Goal: Task Accomplishment & Management: Use online tool/utility

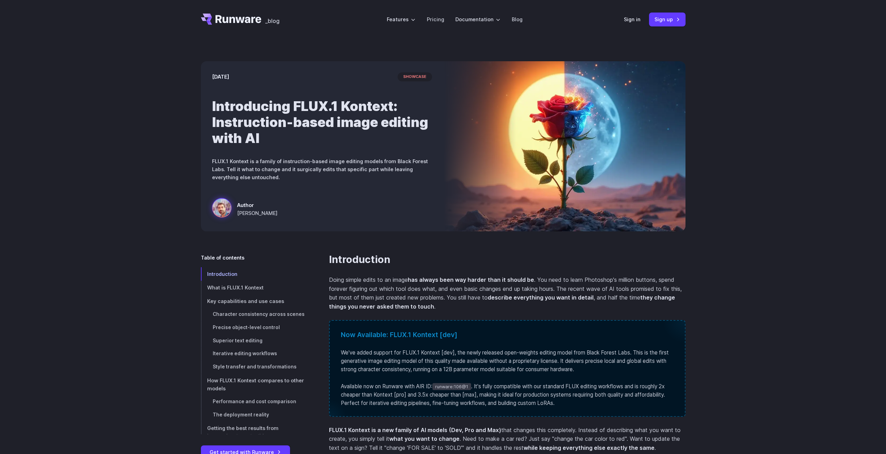
click at [241, 21] on icon "Go to /" at bounding box center [239, 19] width 46 height 8
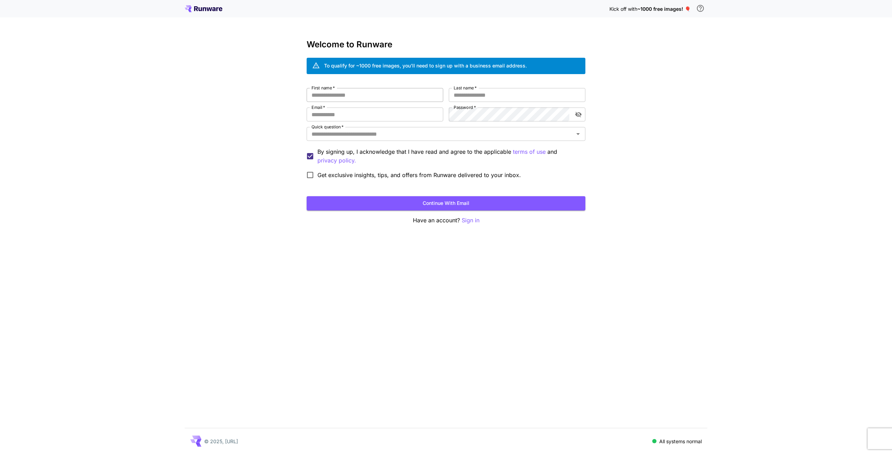
click at [353, 88] on input "First name   *" at bounding box center [374, 95] width 137 height 14
click at [353, 112] on input "Email   *" at bounding box center [374, 115] width 137 height 14
click at [395, 99] on input "First name   *" at bounding box center [374, 95] width 137 height 14
click at [376, 114] on input "Email   *" at bounding box center [374, 115] width 137 height 14
paste input "**********"
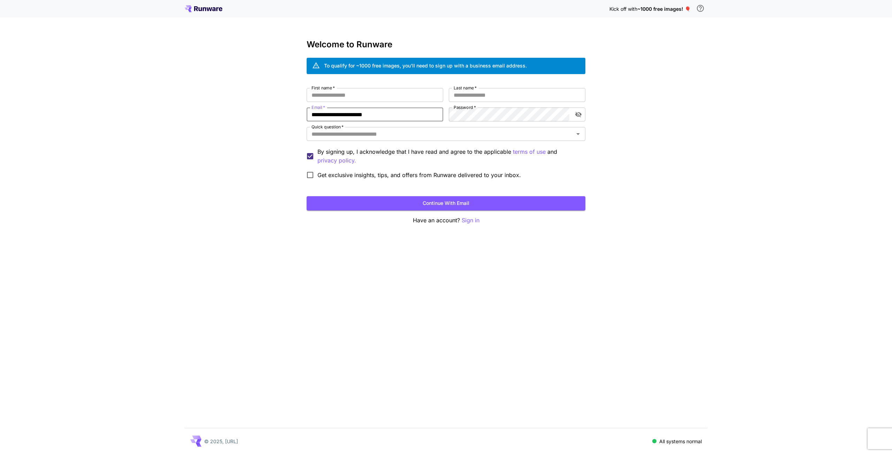
type input "**********"
click at [326, 90] on label "First name   *" at bounding box center [322, 88] width 23 height 6
click at [326, 90] on input "First name   *" at bounding box center [374, 95] width 137 height 14
type input "******"
click at [466, 95] on input "Last name   *" at bounding box center [517, 95] width 137 height 14
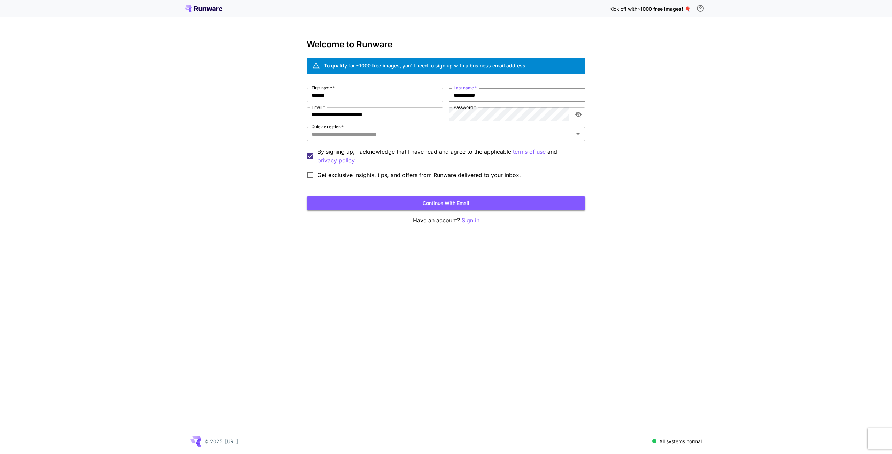
type input "**********"
click at [394, 132] on input "Quick question   *" at bounding box center [440, 134] width 263 height 10
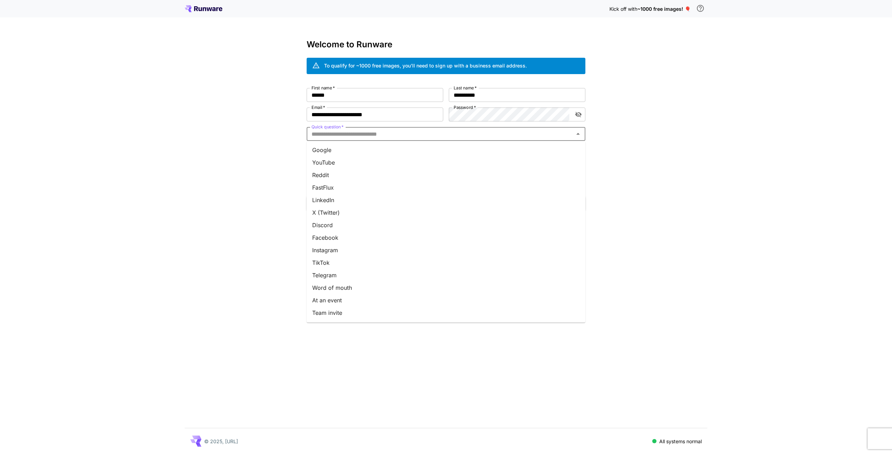
click at [357, 152] on li "Google" at bounding box center [445, 150] width 279 height 13
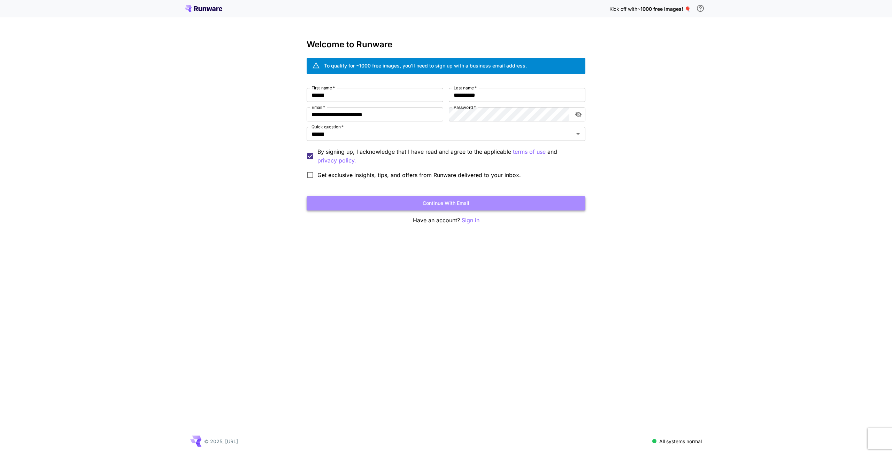
click at [371, 200] on button "Continue with email" at bounding box center [445, 203] width 279 height 14
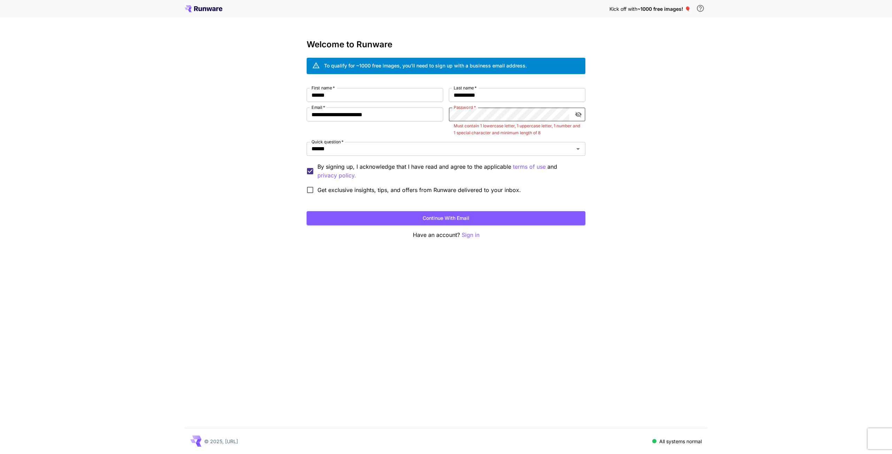
click at [579, 115] on icon "toggle password visibility" at bounding box center [578, 114] width 7 height 7
click at [403, 113] on div "**********" at bounding box center [445, 142] width 279 height 109
click button "Continue with email" at bounding box center [445, 218] width 279 height 14
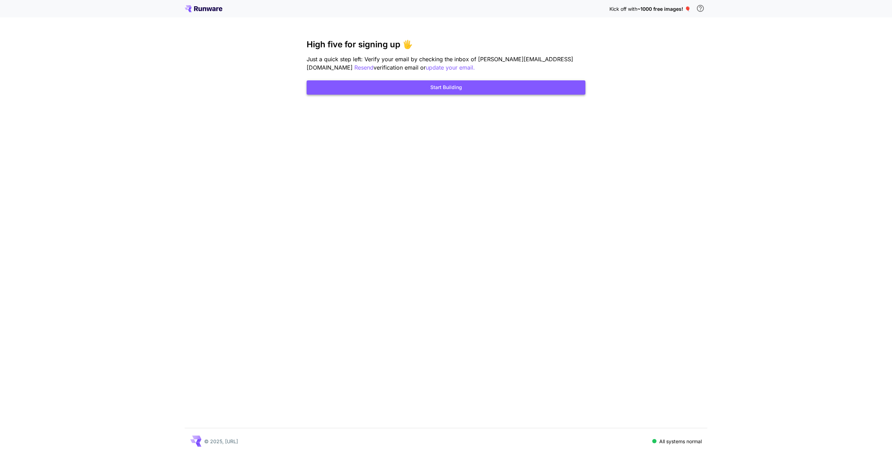
click at [482, 91] on button "Start Building" at bounding box center [445, 87] width 279 height 14
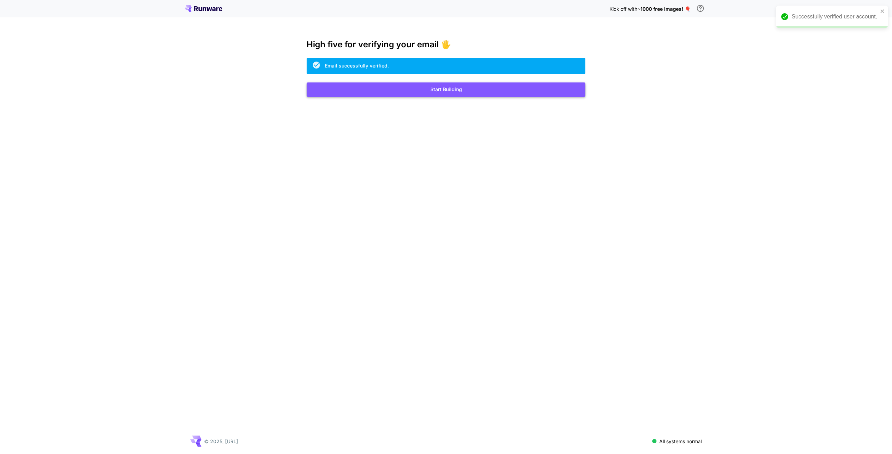
click at [445, 93] on button "Start Building" at bounding box center [445, 90] width 279 height 14
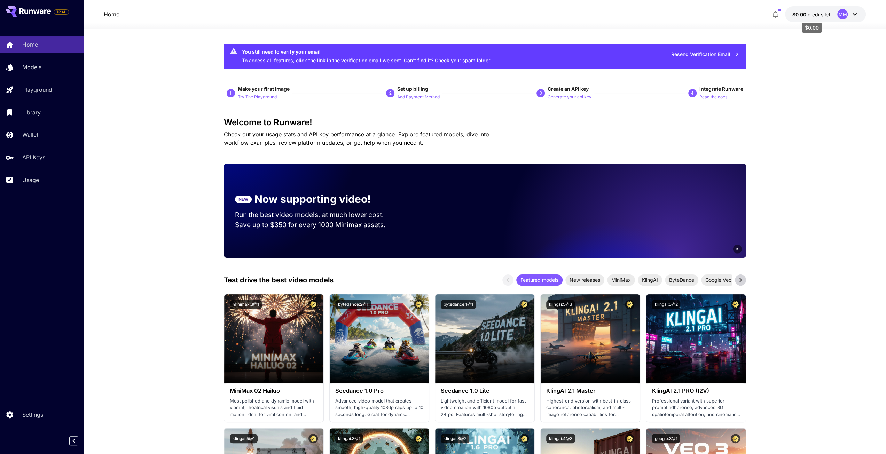
click at [822, 15] on span "credits left" at bounding box center [820, 14] width 24 height 6
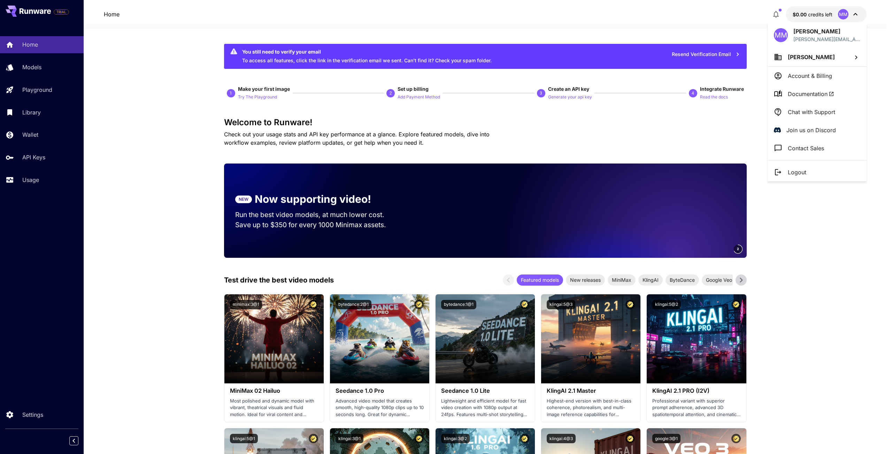
click at [801, 74] on p "Account & Billing" at bounding box center [809, 76] width 44 height 8
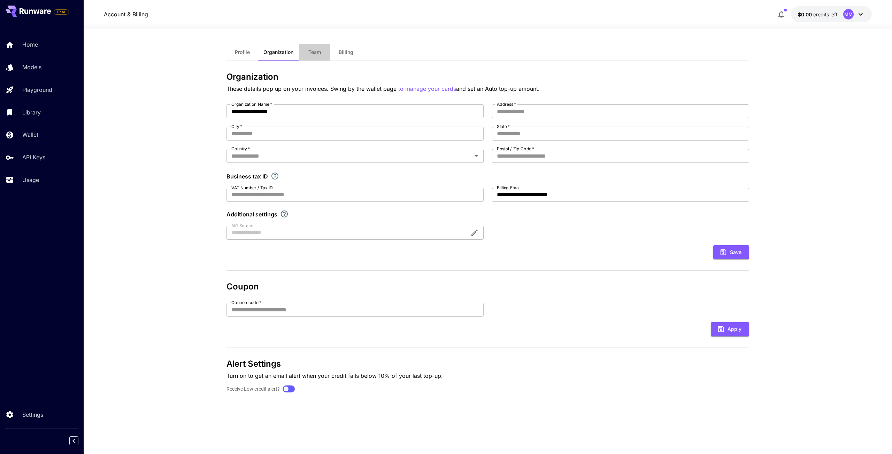
click at [311, 51] on span "Team" at bounding box center [314, 52] width 13 height 6
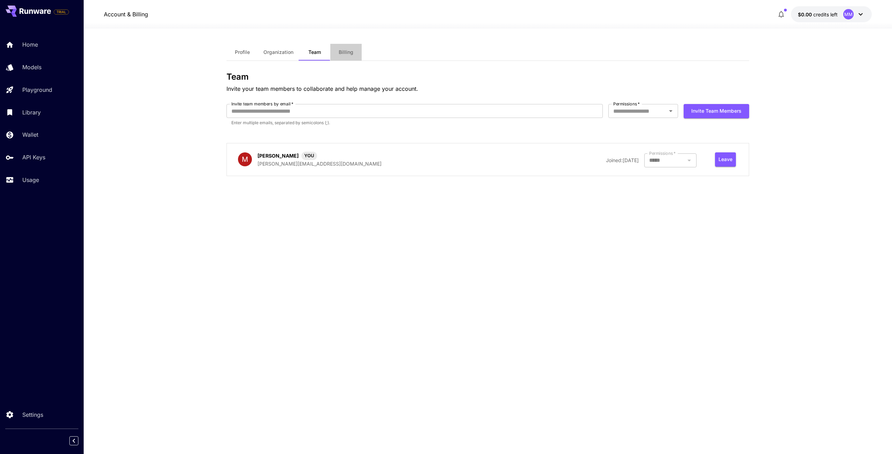
click at [345, 55] on span "Billing" at bounding box center [345, 52] width 15 height 6
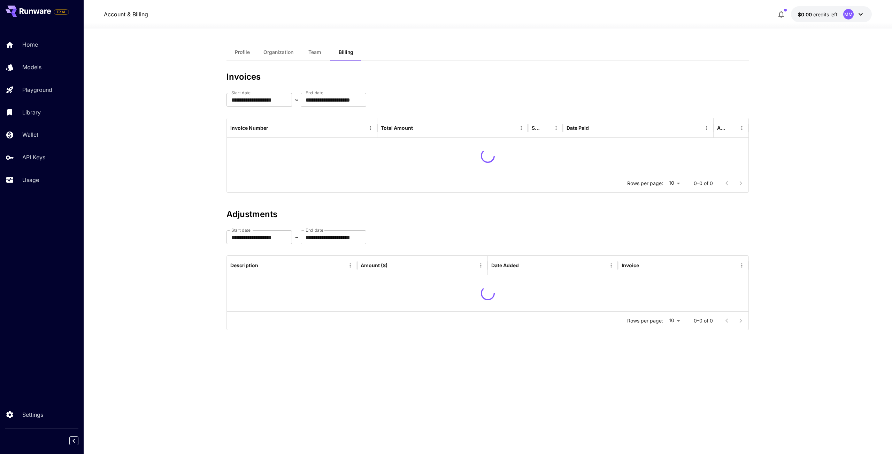
click at [287, 55] on span "Organization" at bounding box center [278, 52] width 30 height 6
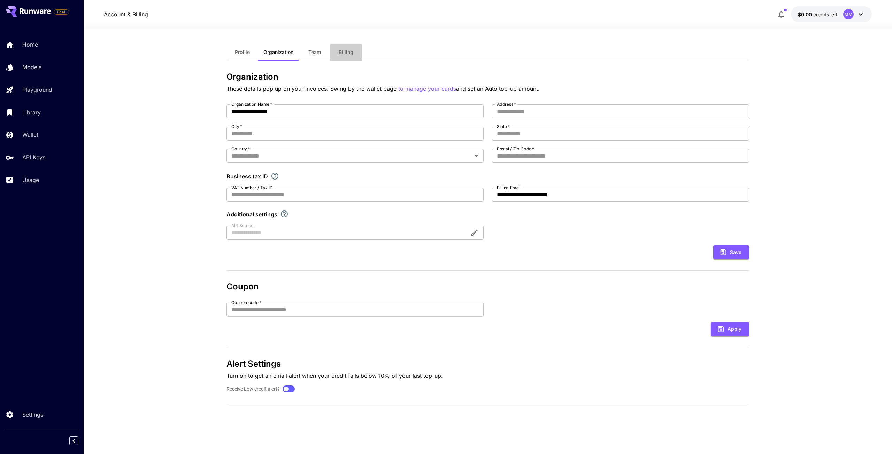
click at [339, 48] on button "Billing" at bounding box center [345, 52] width 31 height 17
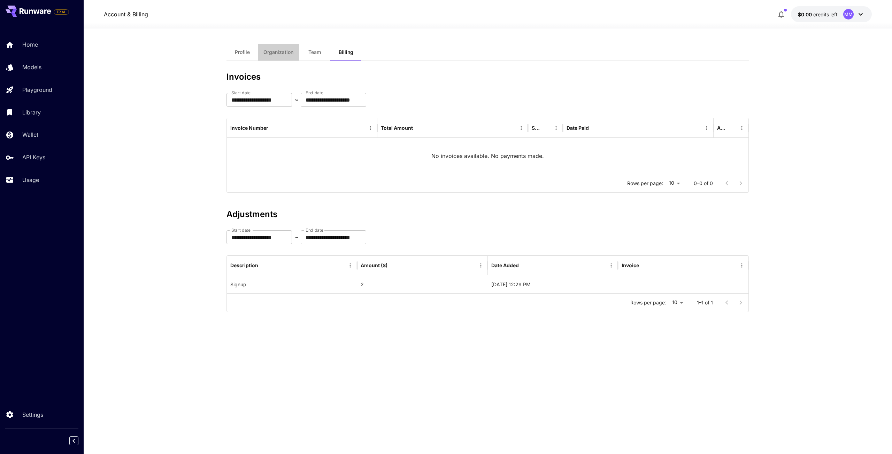
click at [268, 50] on span "Organization" at bounding box center [278, 52] width 30 height 6
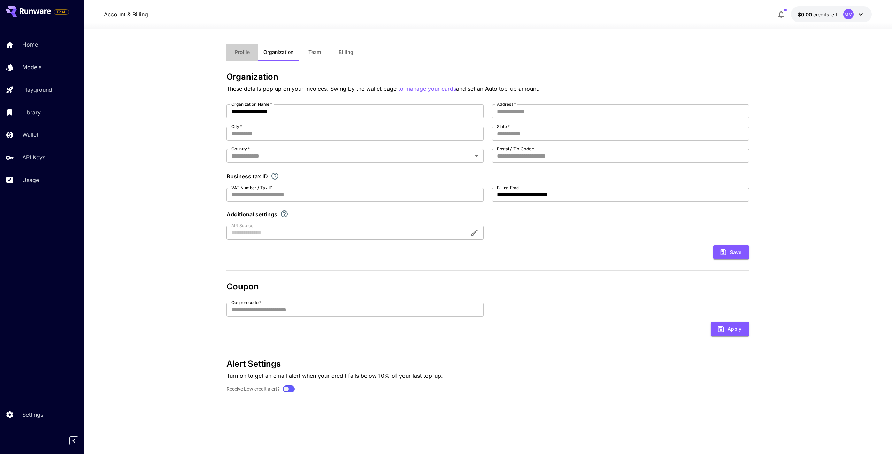
click at [236, 52] on span "Profile" at bounding box center [242, 52] width 15 height 6
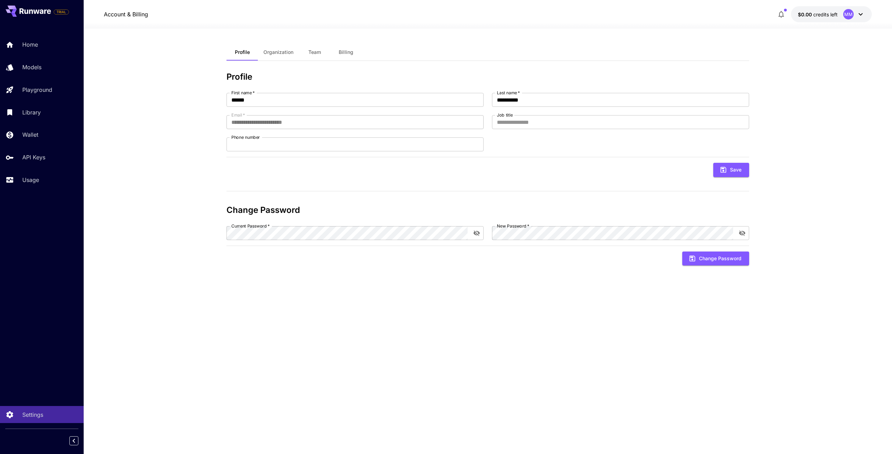
click at [835, 11] on p "$0.00 credits left" at bounding box center [817, 14] width 40 height 7
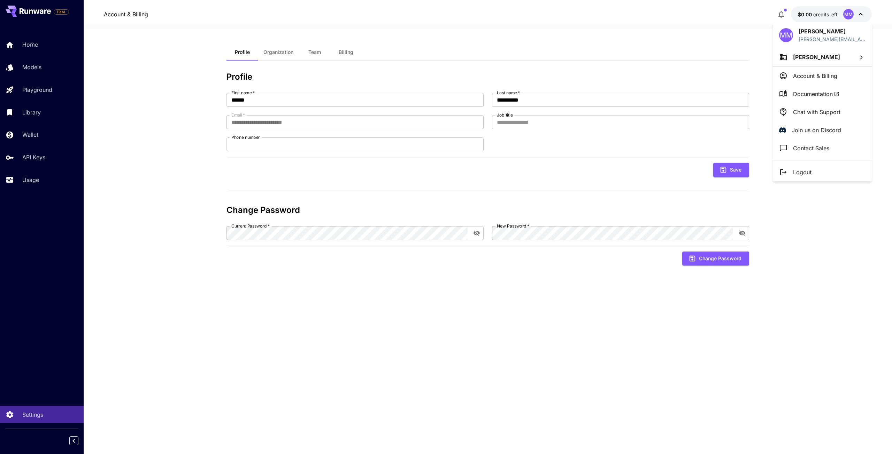
click at [276, 53] on div at bounding box center [446, 227] width 892 height 454
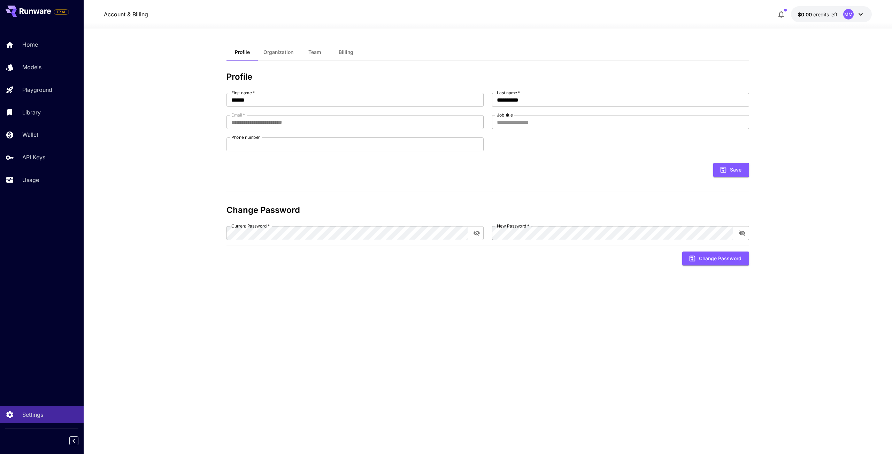
click at [316, 54] on span "Team" at bounding box center [314, 52] width 13 height 6
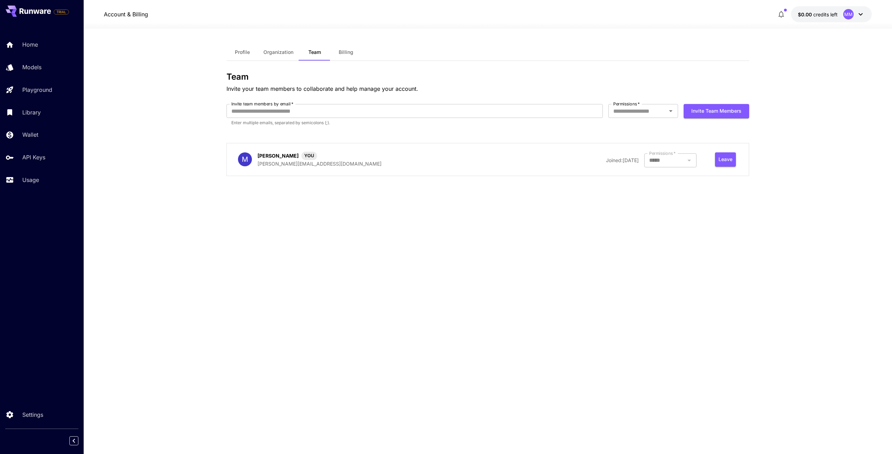
click at [281, 54] on span "Organization" at bounding box center [278, 52] width 30 height 6
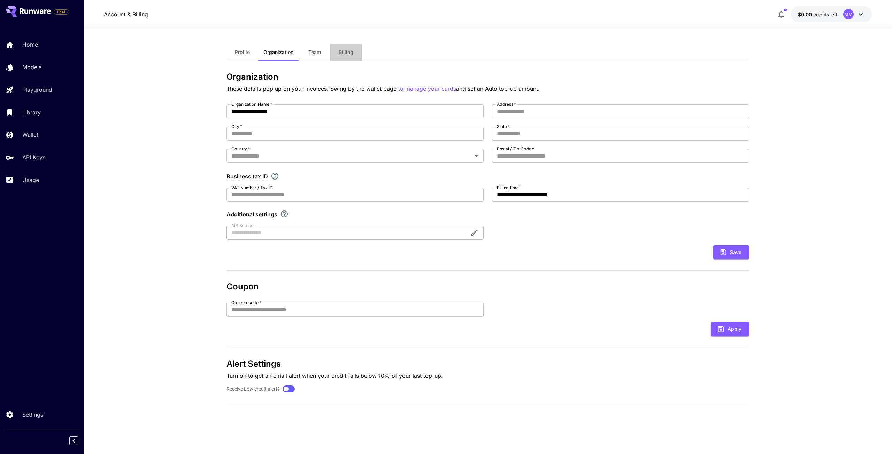
click at [345, 51] on span "Billing" at bounding box center [345, 52] width 15 height 6
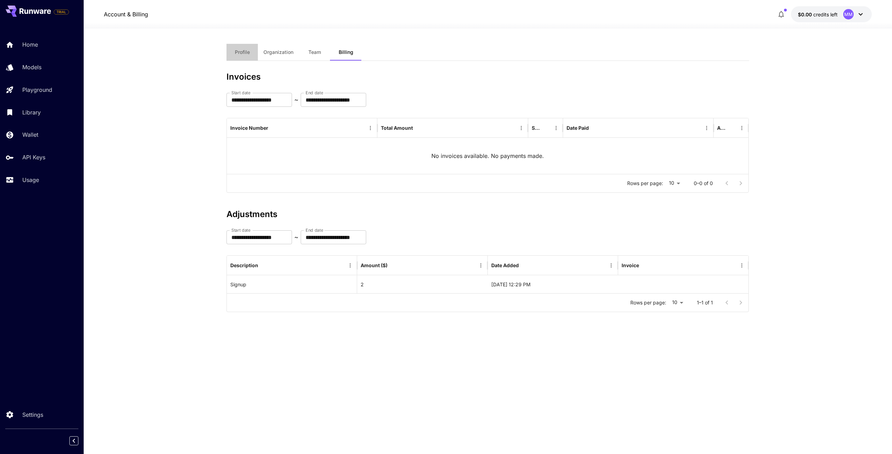
click at [235, 57] on button "Profile" at bounding box center [241, 52] width 31 height 17
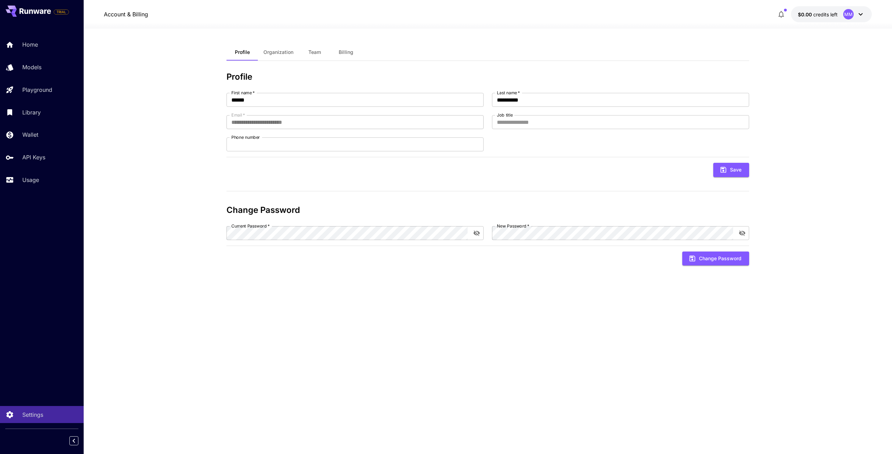
click at [778, 13] on icon "button" at bounding box center [781, 14] width 8 height 8
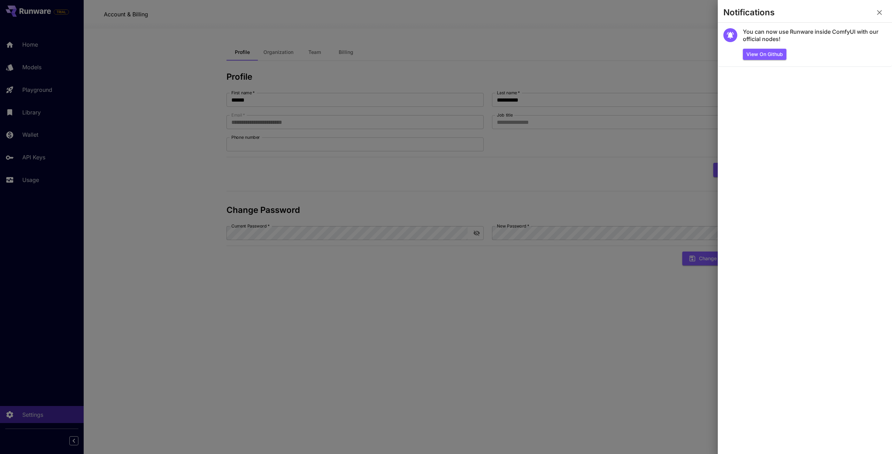
click at [878, 14] on icon "button" at bounding box center [879, 12] width 5 height 5
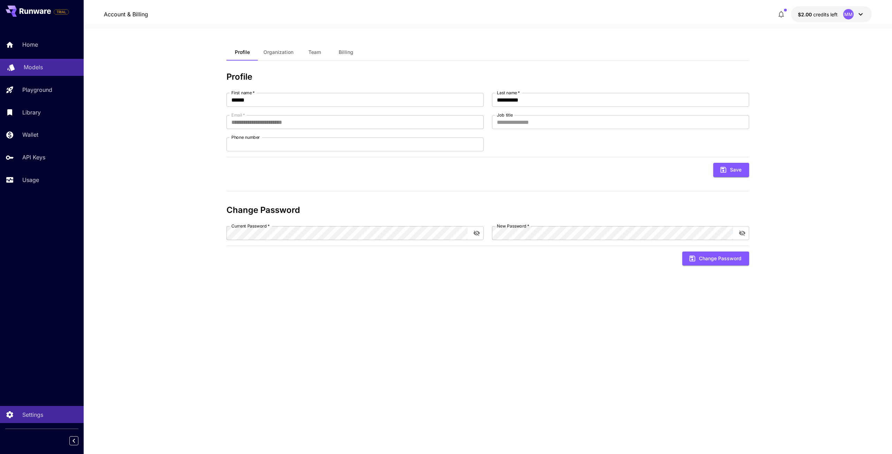
click at [34, 67] on p "Models" at bounding box center [33, 67] width 19 height 8
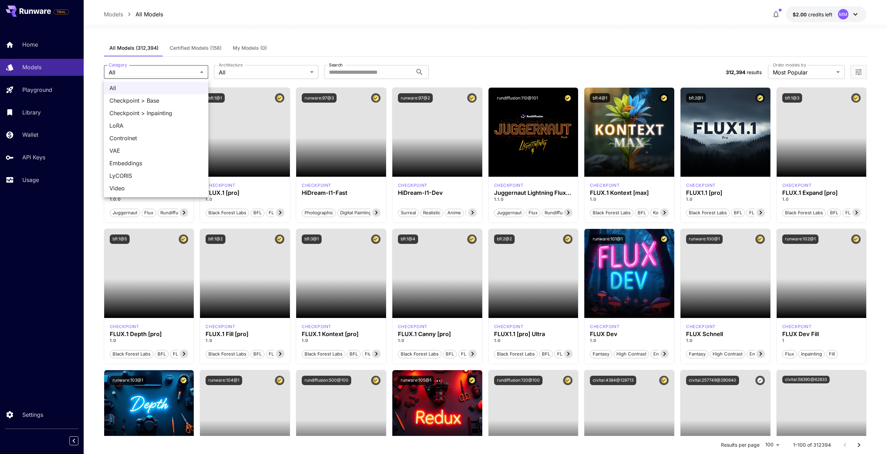
click at [168, 71] on div at bounding box center [446, 227] width 892 height 454
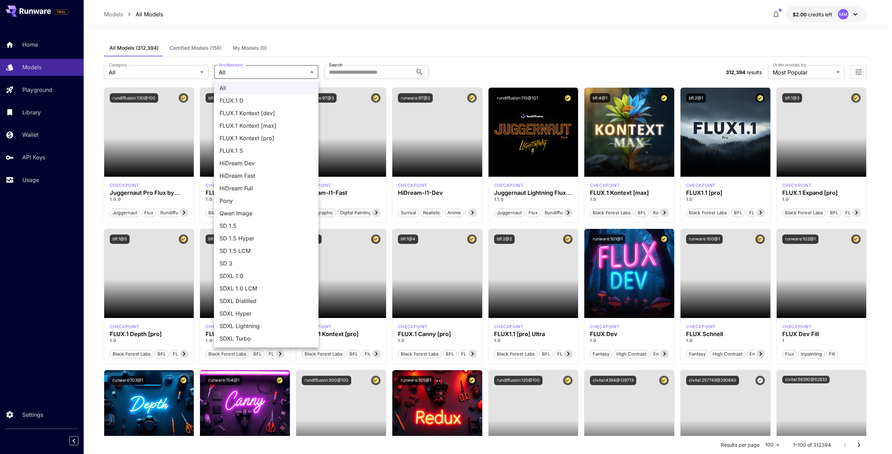
click at [270, 73] on div at bounding box center [446, 227] width 892 height 454
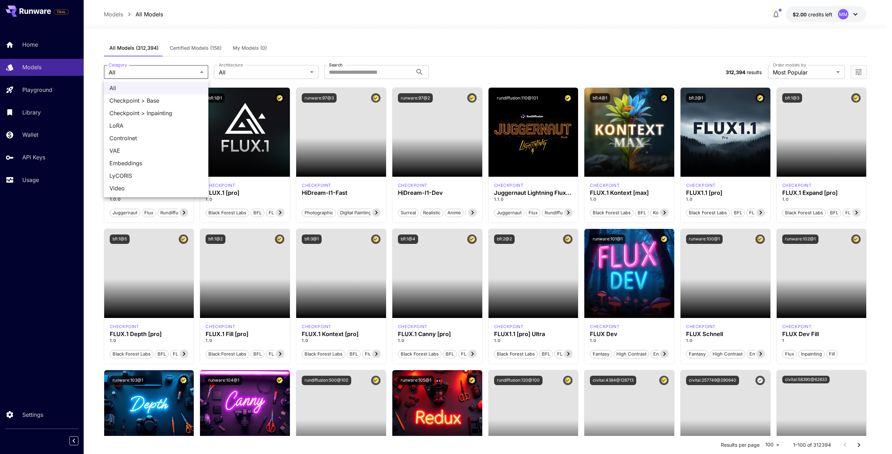
click at [170, 189] on span "Video" at bounding box center [155, 188] width 93 height 8
type input "*****"
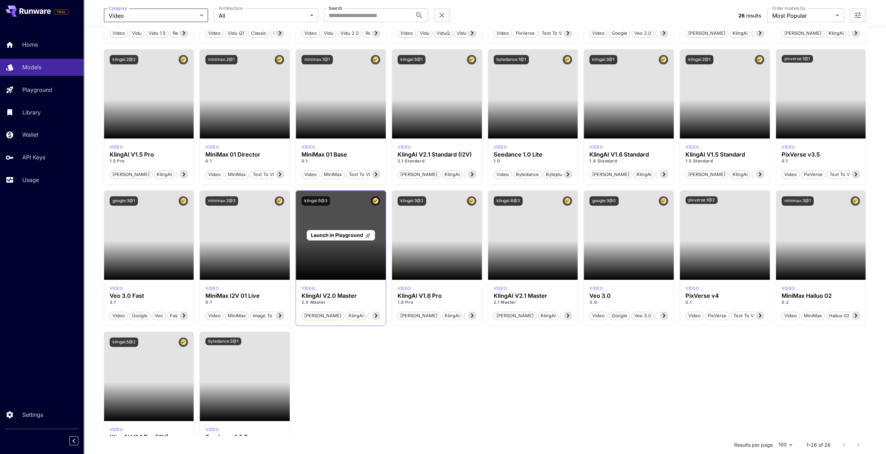
scroll to position [240, 0]
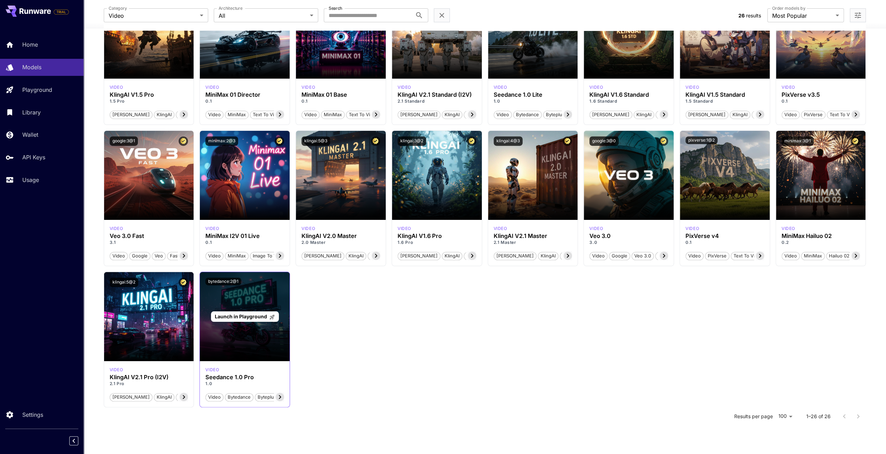
click at [235, 314] on span "Launch in Playground" at bounding box center [241, 317] width 52 height 6
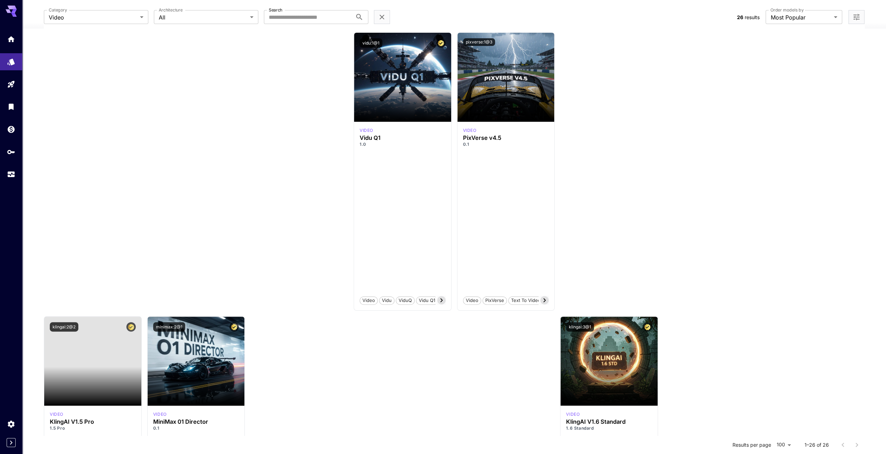
scroll to position [240, 0]
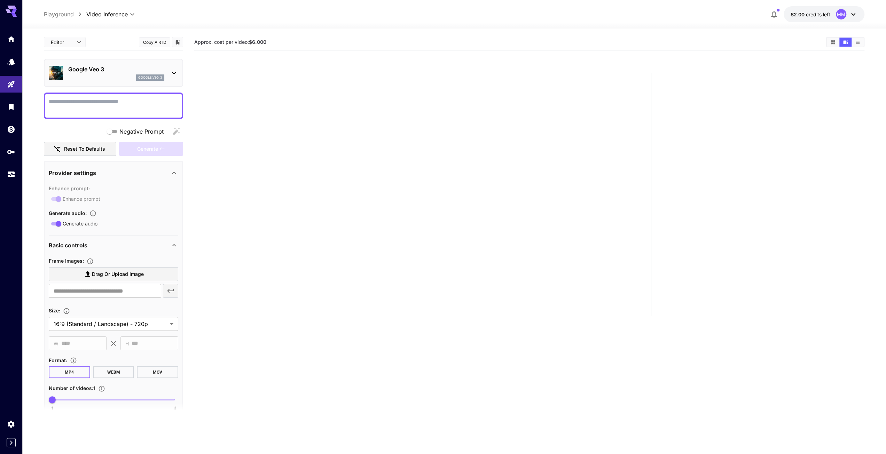
scroll to position [150, 0]
